Goal: Check status: Check status

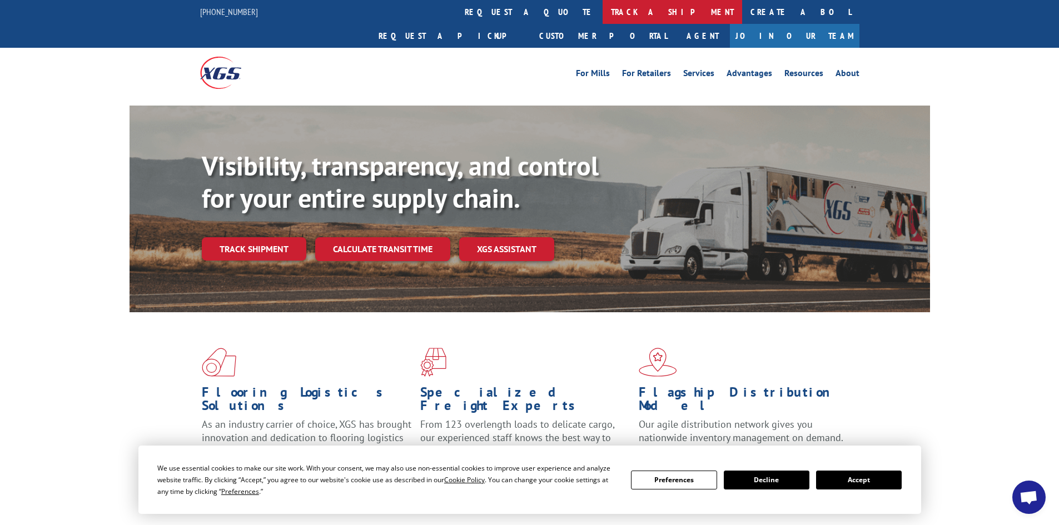
click at [603, 9] on link "track a shipment" at bounding box center [673, 12] width 140 height 24
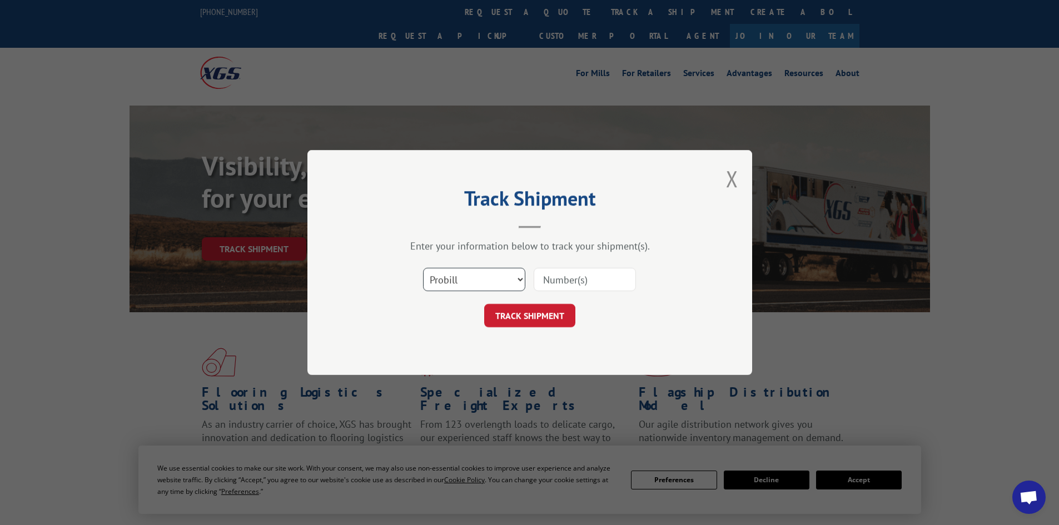
click at [467, 271] on select "Select category... Probill BOL PO" at bounding box center [474, 279] width 102 height 23
select select "bol"
click at [423, 268] on select "Select category... Probill BOL PO" at bounding box center [474, 279] width 102 height 23
click at [573, 281] on input at bounding box center [585, 279] width 102 height 23
paste input "7000598"
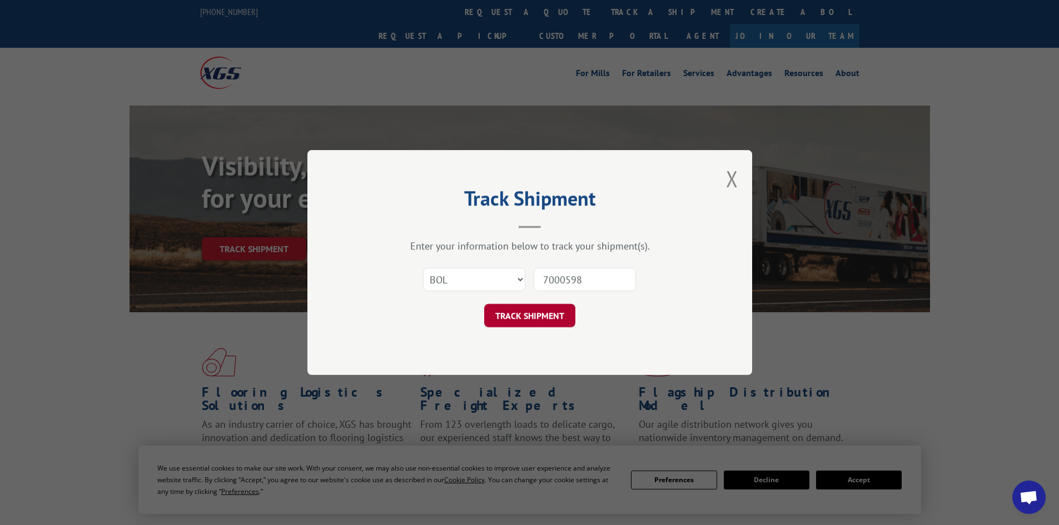
type input "7000598"
click at [546, 314] on button "TRACK SHIPMENT" at bounding box center [529, 315] width 91 height 23
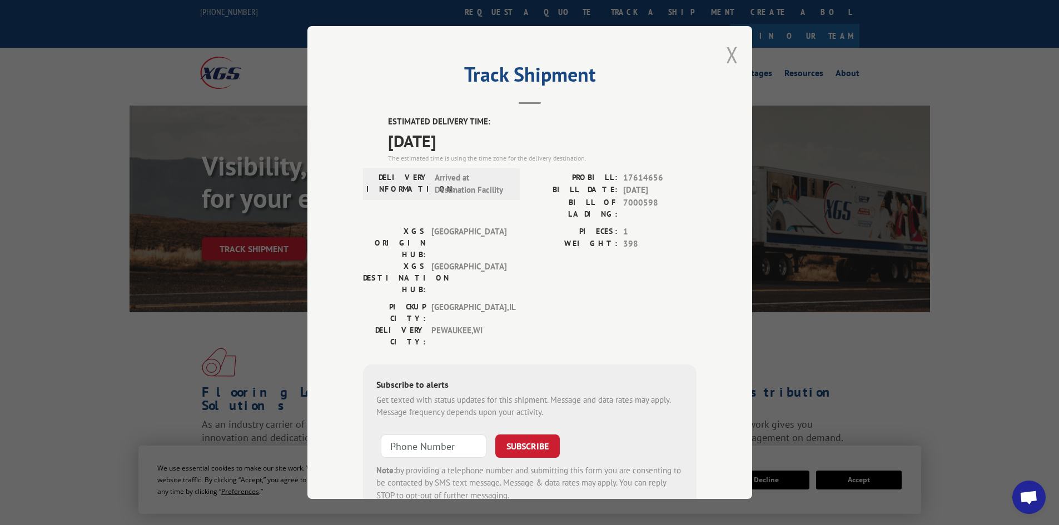
click at [728, 54] on button "Close modal" at bounding box center [732, 54] width 12 height 29
